Goal: Information Seeking & Learning: Learn about a topic

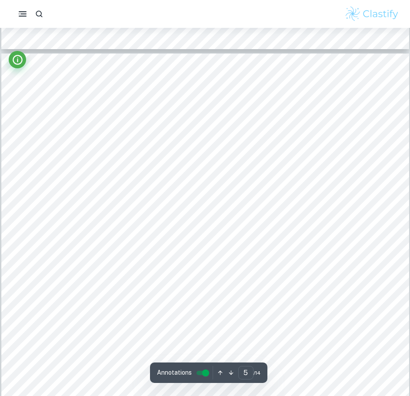
scroll to position [2176, 0]
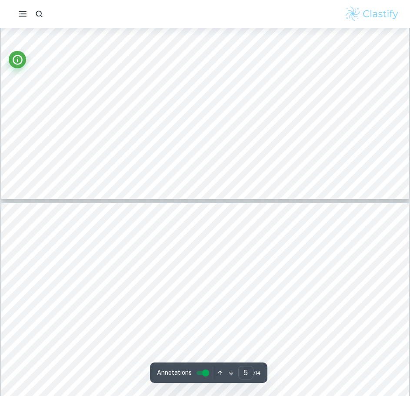
type input "4"
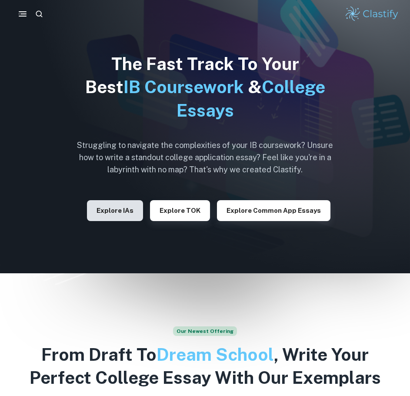
click at [132, 208] on button "Explore IAs" at bounding box center [115, 210] width 56 height 21
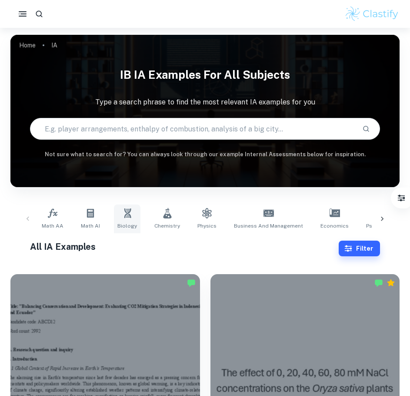
click at [122, 222] on span "Biology" at bounding box center [127, 226] width 20 height 8
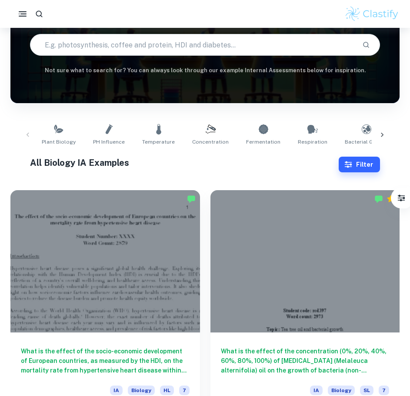
scroll to position [174, 0]
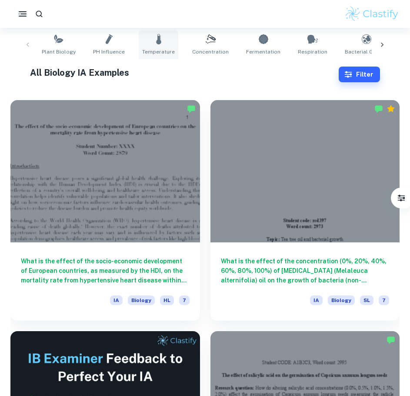
click at [147, 52] on span "Temperature" at bounding box center [158, 52] width 33 height 8
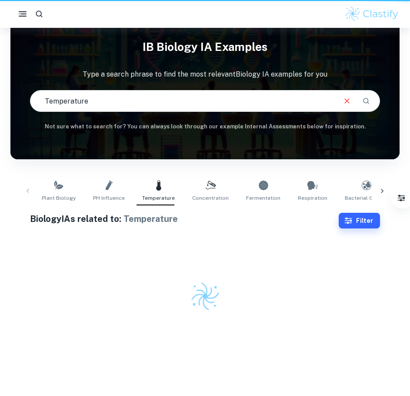
type input "Temperature"
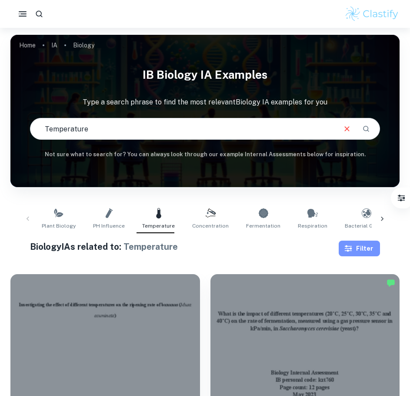
click at [360, 244] on button "Filter" at bounding box center [359, 249] width 41 height 16
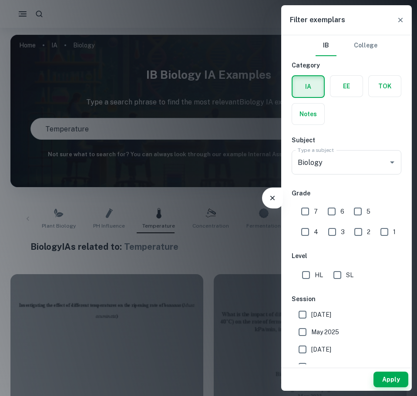
click at [302, 208] on input "7" at bounding box center [304, 211] width 17 height 17
checkbox input "true"
click at [307, 278] on input "HL" at bounding box center [305, 274] width 17 height 17
checkbox input "true"
click at [399, 375] on button "Apply" at bounding box center [390, 380] width 35 height 16
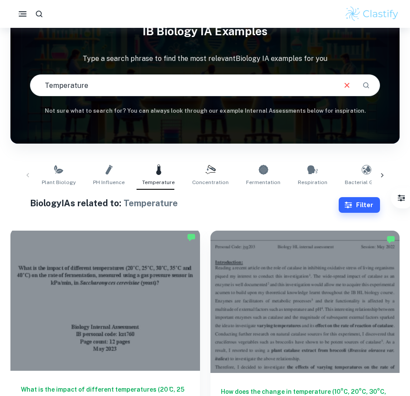
scroll to position [174, 0]
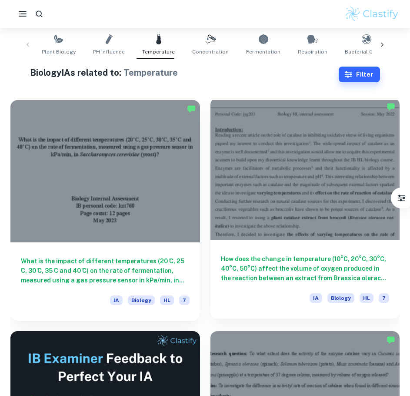
click at [294, 167] on div at bounding box center [306, 169] width 190 height 142
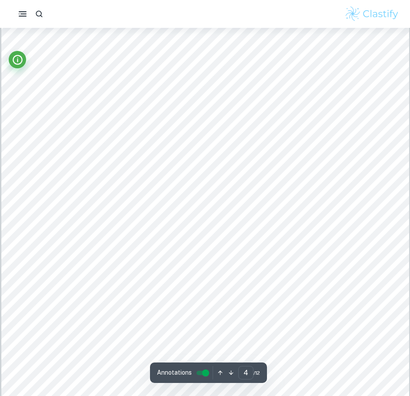
scroll to position [2088, 0]
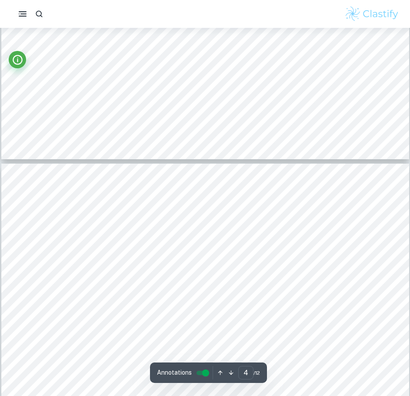
type input "5"
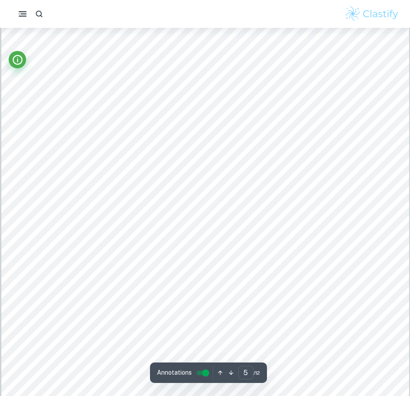
scroll to position [2610, 0]
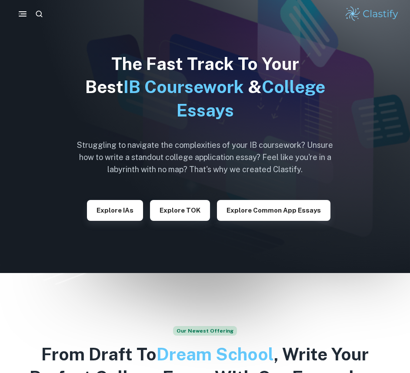
click at [119, 198] on div "Explore IAs" at bounding box center [115, 207] width 56 height 28
click at [121, 203] on button "Explore IAs" at bounding box center [115, 210] width 56 height 21
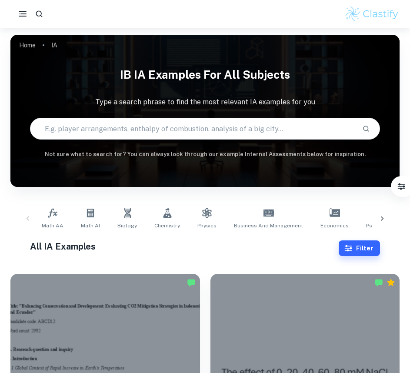
scroll to position [44, 0]
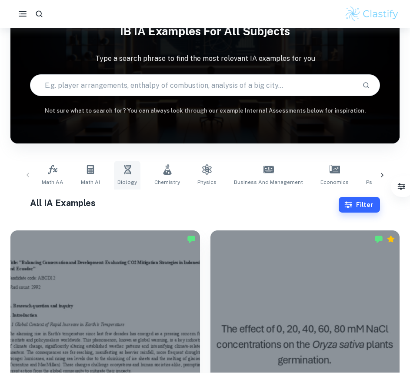
click at [117, 175] on link "Biology" at bounding box center [127, 175] width 27 height 29
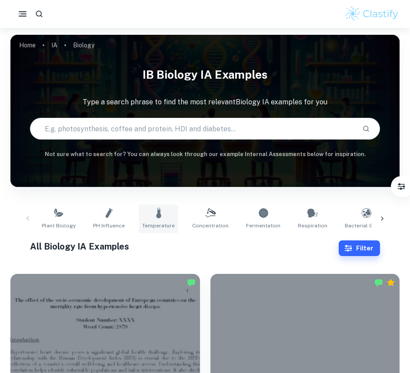
click at [145, 223] on span "Temperature" at bounding box center [158, 226] width 33 height 8
type input "Temperature"
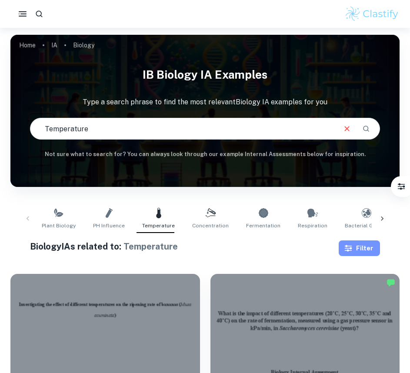
click at [362, 255] on button "Filter" at bounding box center [359, 249] width 41 height 16
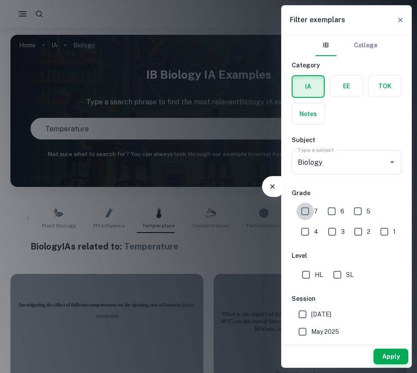
click at [312, 211] on input "7" at bounding box center [304, 211] width 17 height 17
checkbox input "true"
click at [302, 274] on input "HL" at bounding box center [305, 274] width 17 height 17
checkbox input "true"
click at [393, 354] on button "Apply" at bounding box center [390, 357] width 35 height 16
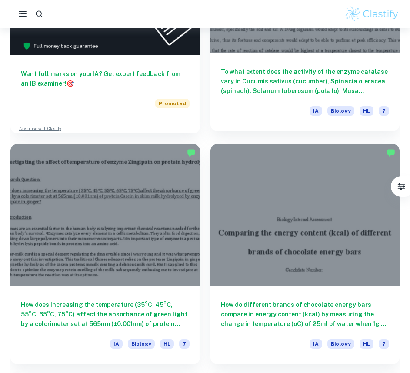
scroll to position [609, 0]
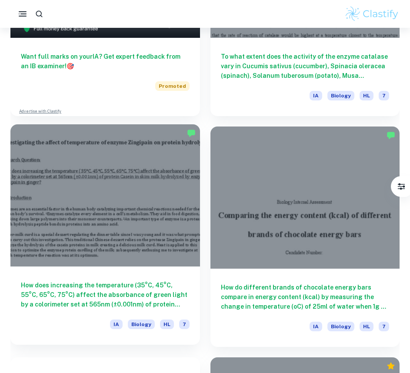
click at [122, 197] on div at bounding box center [105, 195] width 190 height 142
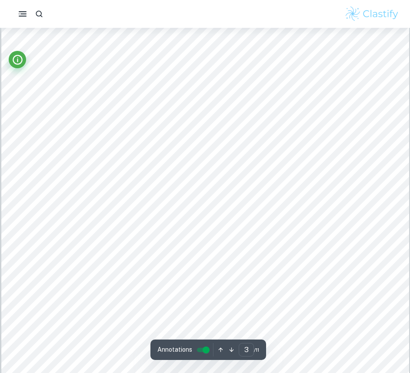
scroll to position [1523, 0]
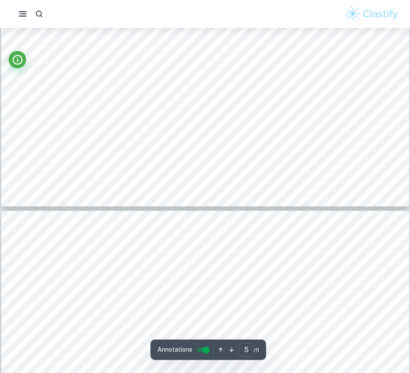
type input "6"
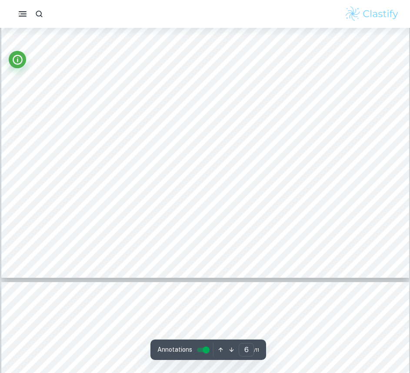
scroll to position [3393, 0]
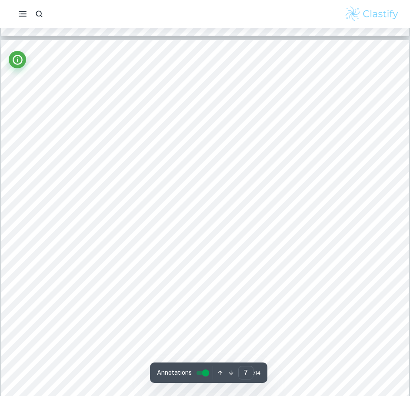
scroll to position [3612, 0]
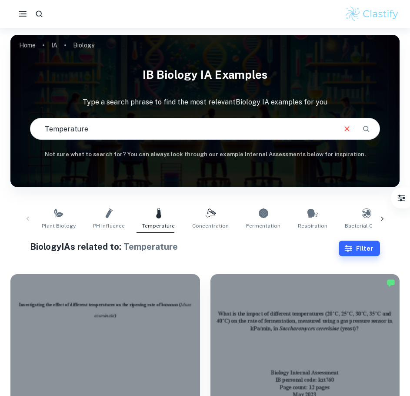
scroll to position [174, 0]
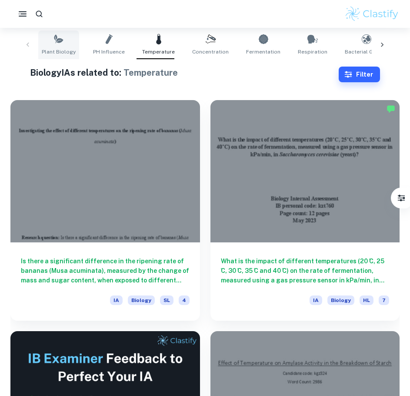
click at [48, 41] on link "Plant Biology" at bounding box center [58, 44] width 41 height 29
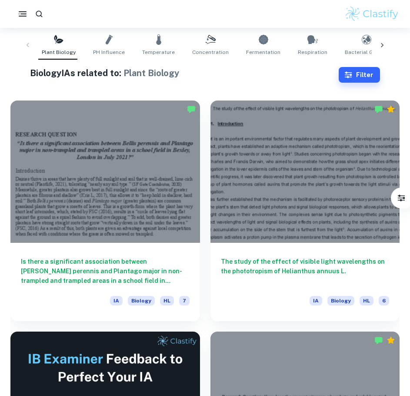
scroll to position [174, 0]
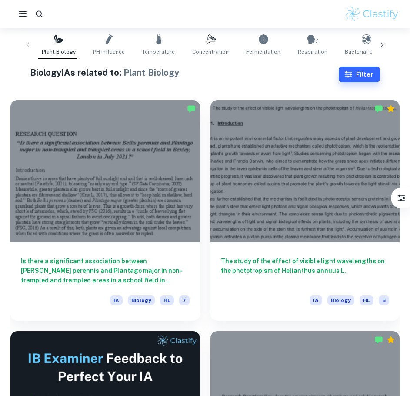
click at [134, 227] on div at bounding box center [105, 171] width 190 height 142
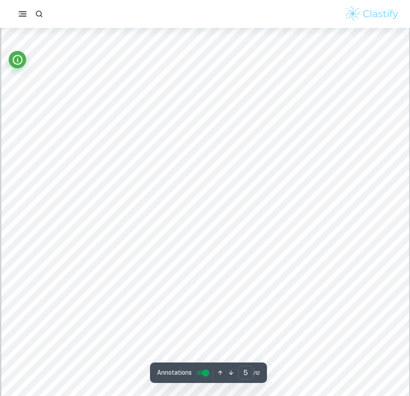
scroll to position [2610, 0]
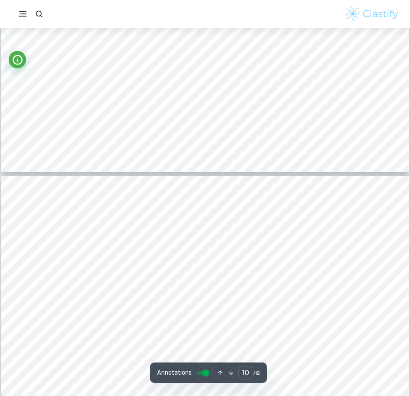
type input "11"
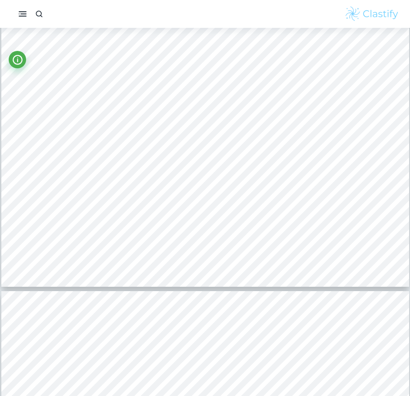
scroll to position [6350, 0]
